Goal: Task Accomplishment & Management: Use online tool/utility

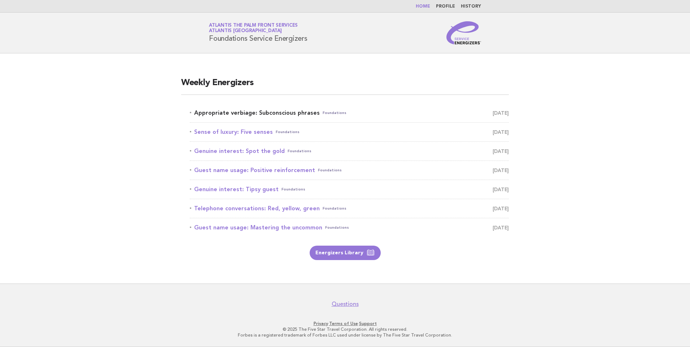
drag, startPoint x: 259, startPoint y: 108, endPoint x: 257, endPoint y: 111, distance: 4.0
click at [257, 111] on li "Appropriate verbiage: Subconscious phrases Foundations September 10" at bounding box center [349, 113] width 319 height 19
click at [255, 114] on link "Appropriate verbiage: Subconscious phrases Foundations September 10" at bounding box center [349, 113] width 319 height 10
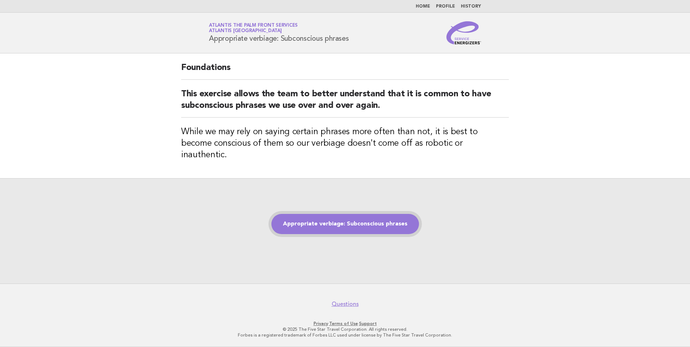
click at [367, 218] on link "Appropriate verbiage: Subconscious phrases" at bounding box center [345, 224] width 148 height 20
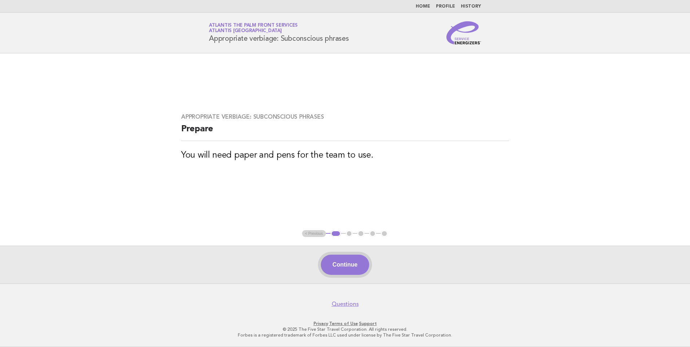
click at [345, 264] on button "Continue" at bounding box center [345, 265] width 48 height 20
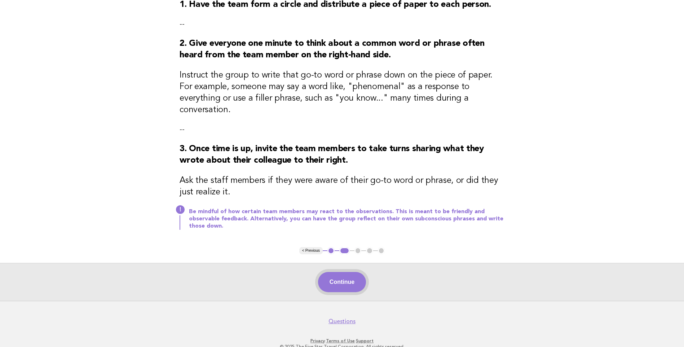
click at [344, 272] on button "Continue" at bounding box center [342, 282] width 48 height 20
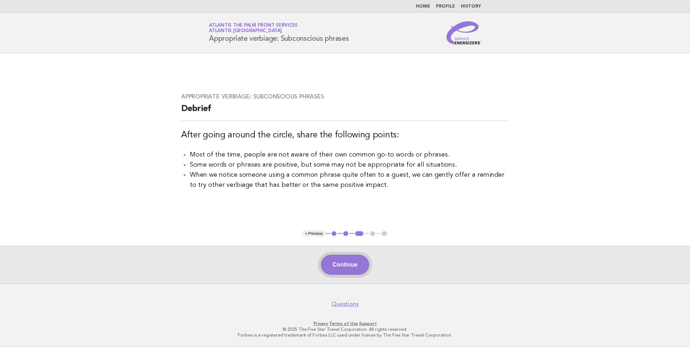
click at [337, 263] on button "Continue" at bounding box center [345, 265] width 48 height 20
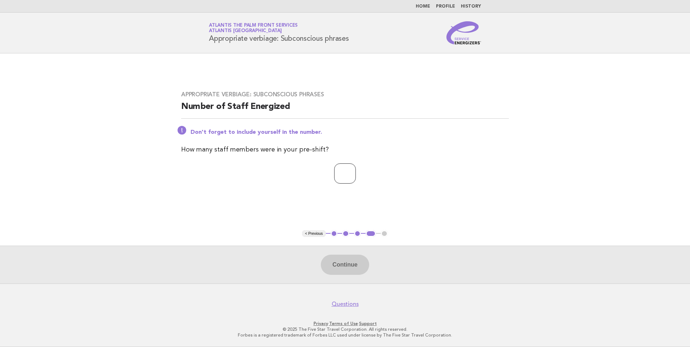
click at [337, 174] on input "number" at bounding box center [345, 173] width 22 height 20
type input "*"
click at [328, 266] on button "Continue" at bounding box center [345, 265] width 48 height 20
